Goal: Task Accomplishment & Management: Manage account settings

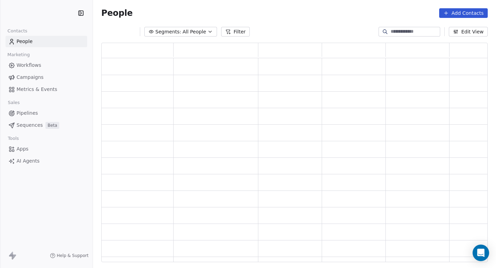
scroll to position [6, 6]
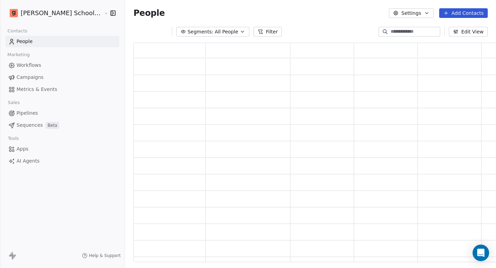
click at [47, 78] on link "Campaigns" at bounding box center [63, 77] width 114 height 11
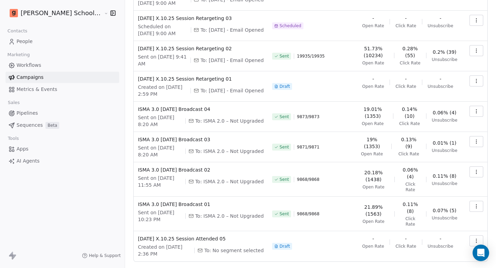
scroll to position [116, 0]
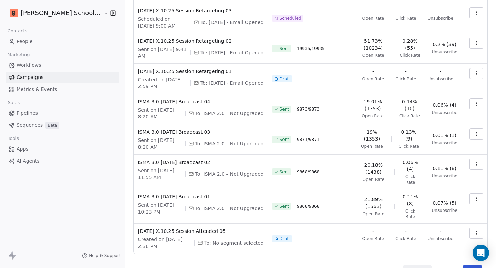
click at [462, 265] on button "Next" at bounding box center [472, 270] width 20 height 10
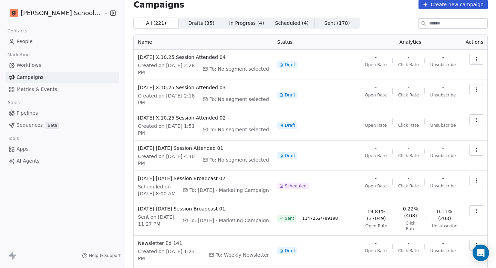
scroll to position [10, 0]
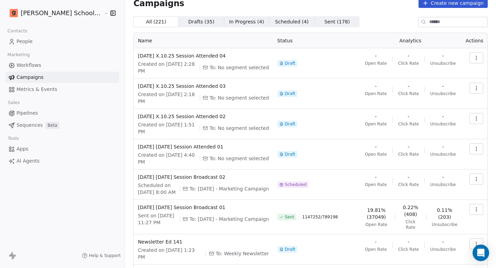
click at [474, 173] on button "button" at bounding box center [476, 178] width 14 height 11
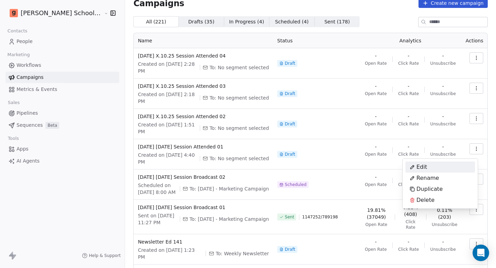
click at [195, 151] on html "[PERSON_NAME] School of Finance LLP Contacts People Marketing Workflows Campaig…" at bounding box center [248, 134] width 496 height 268
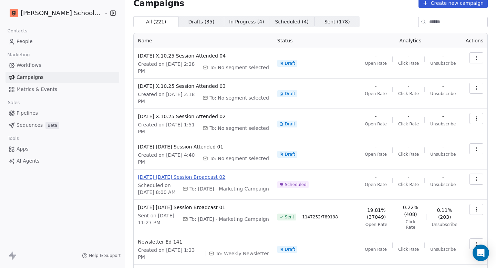
click at [194, 173] on span "[DATE] [DATE] Session Broadcast 02" at bounding box center [203, 176] width 131 height 7
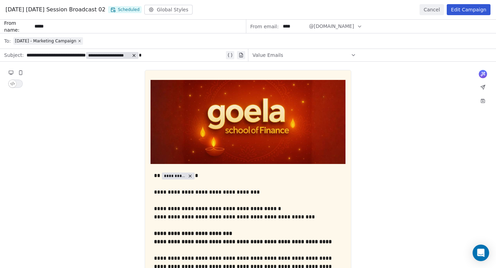
click at [462, 10] on button "Edit Campaign" at bounding box center [468, 9] width 44 height 11
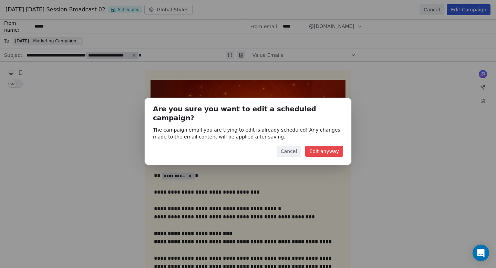
click at [323, 147] on button "Edit anyway" at bounding box center [324, 151] width 38 height 11
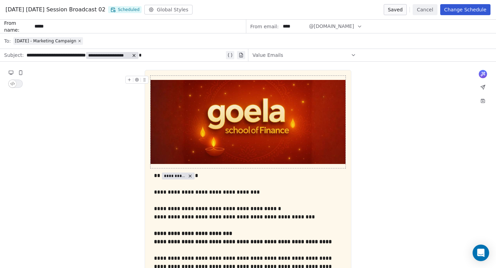
click at [454, 12] on button "Change Schedule" at bounding box center [465, 9] width 50 height 11
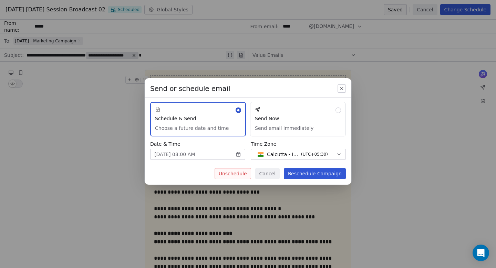
click at [239, 175] on button "Unschedule" at bounding box center [232, 173] width 36 height 11
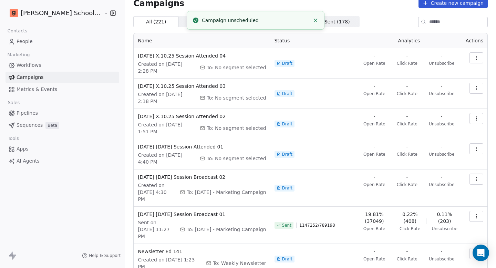
scroll to position [78, 0]
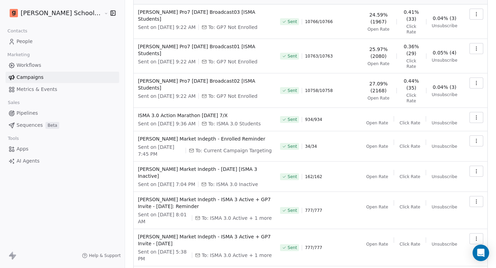
scroll to position [98, 0]
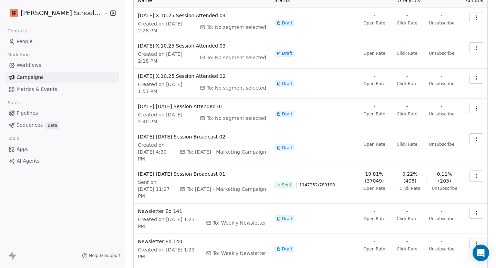
scroll to position [78, 0]
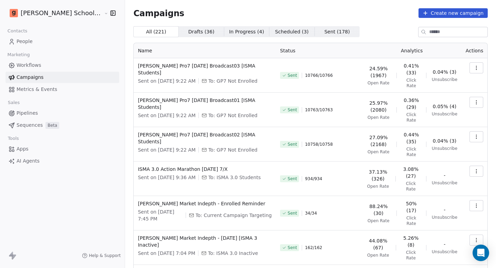
scroll to position [109, 0]
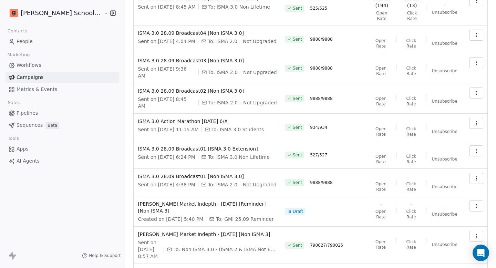
scroll to position [0, 0]
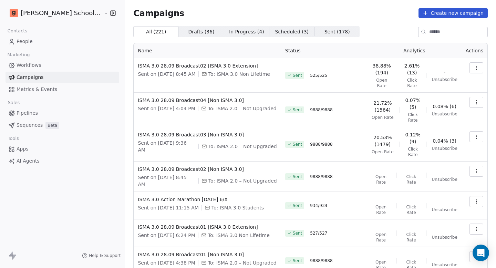
click at [188, 31] on span "Drafts ( 36 )" at bounding box center [201, 31] width 26 height 7
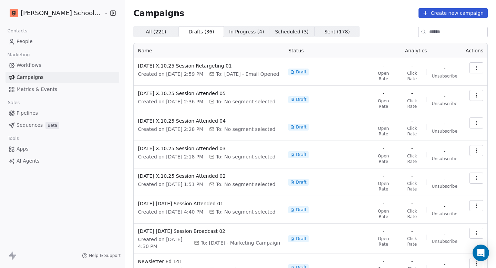
click at [229, 34] on span "In Progress ( 4 )" at bounding box center [246, 31] width 35 height 7
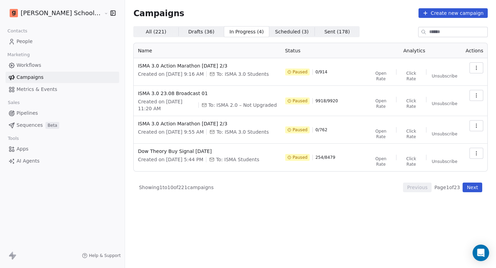
click at [179, 28] on span "Drafts ( 36 ) Drafts ( 36 )" at bounding box center [201, 31] width 45 height 11
